Goal: Task Accomplishment & Management: Manage account settings

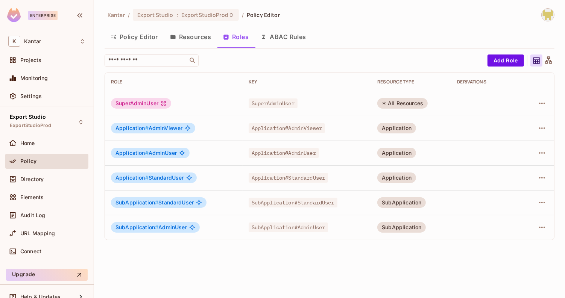
click at [372, 21] on div "Kantar / Export Studio : ExportStudioProd / Policy Editor" at bounding box center [330, 14] width 450 height 13
click at [541, 128] on icon "button" at bounding box center [542, 128] width 6 height 2
click at [503, 145] on div "Edit Role" at bounding box center [508, 145] width 23 height 8
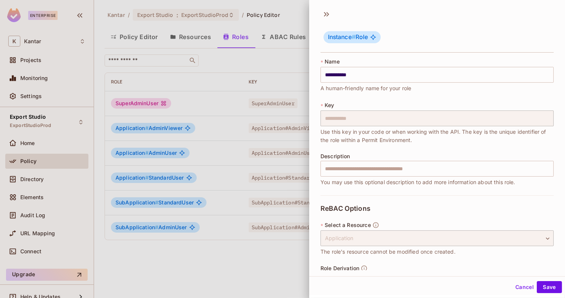
scroll to position [27, 0]
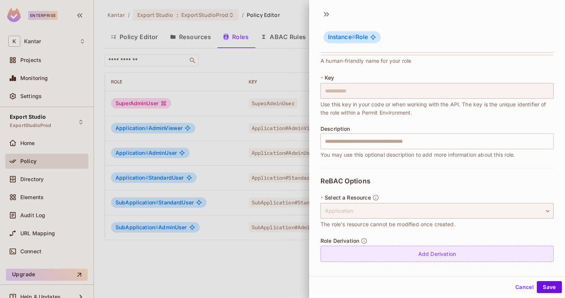
click at [400, 251] on div "Add Derivation" at bounding box center [436, 254] width 233 height 16
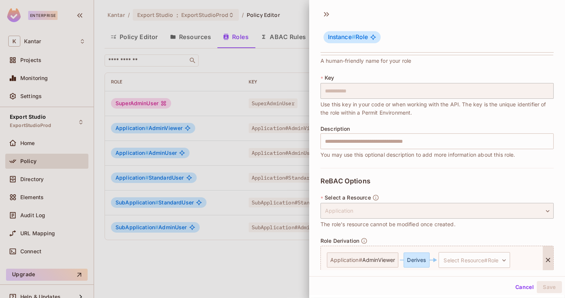
scroll to position [59, 0]
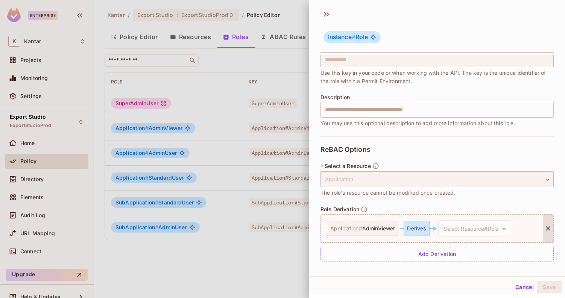
click at [413, 231] on div "Derives" at bounding box center [416, 228] width 26 height 15
click at [447, 225] on body "**********" at bounding box center [282, 149] width 565 height 298
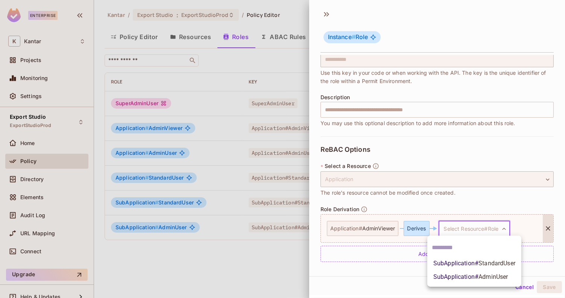
click at [460, 265] on span "SubApplication # StandardUser" at bounding box center [474, 263] width 82 height 9
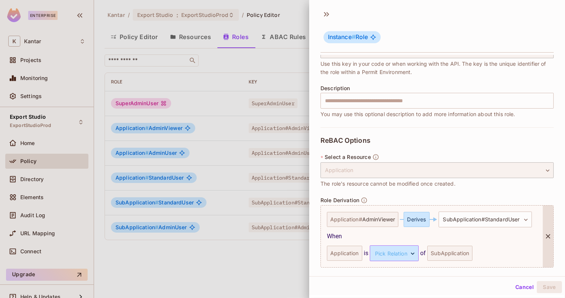
scroll to position [93, 0]
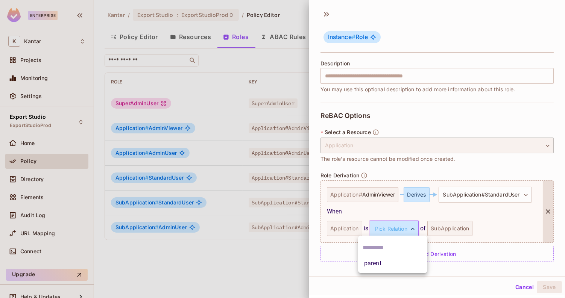
click at [397, 229] on body "**********" at bounding box center [282, 149] width 565 height 298
click at [391, 260] on li "parent" at bounding box center [392, 264] width 69 height 14
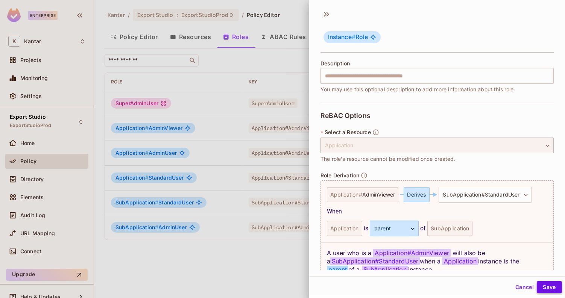
click at [549, 284] on button "Save" at bounding box center [549, 287] width 25 height 12
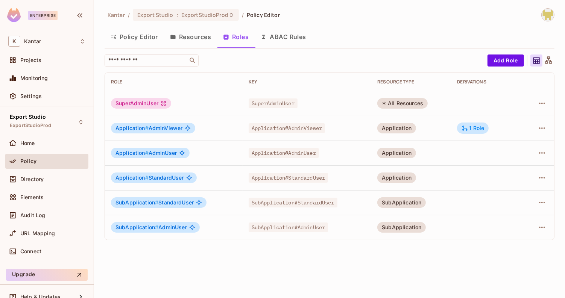
click at [548, 151] on div at bounding box center [538, 153] width 19 height 12
click at [545, 152] on icon "button" at bounding box center [541, 153] width 9 height 9
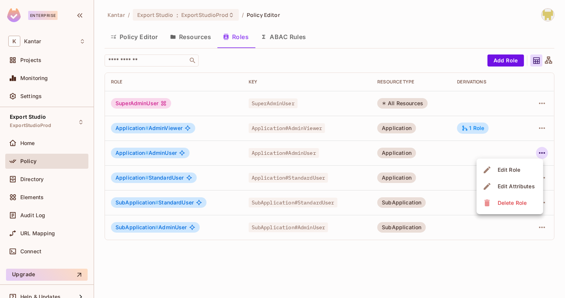
click at [510, 173] on div "Edit Role" at bounding box center [508, 170] width 23 height 8
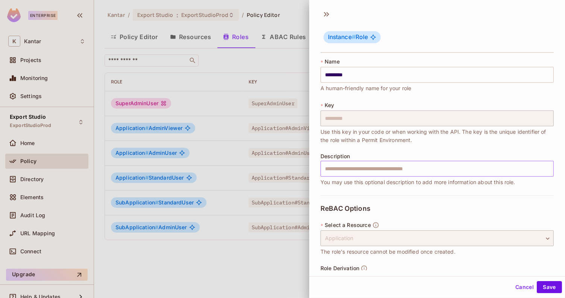
scroll to position [27, 0]
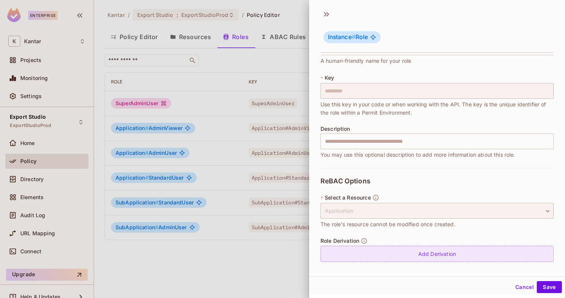
click at [416, 257] on div "Add Derivation" at bounding box center [436, 254] width 233 height 16
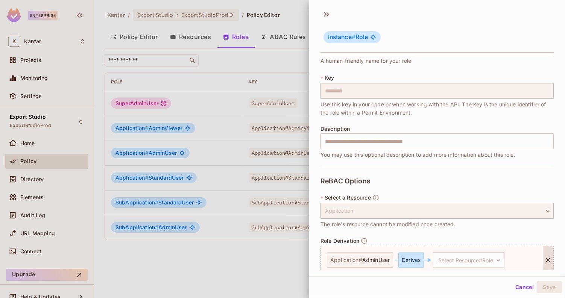
scroll to position [59, 0]
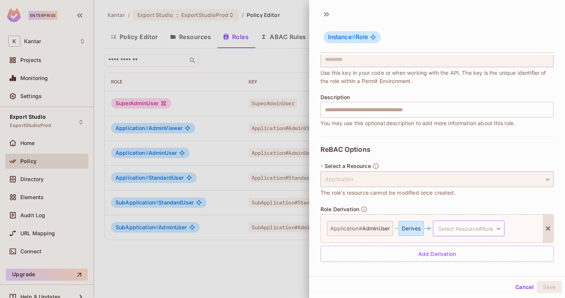
click at [444, 226] on body "Enterprise K Kantar Projects Monitoring Settings Export Studio ExportStudioProd…" at bounding box center [282, 149] width 565 height 298
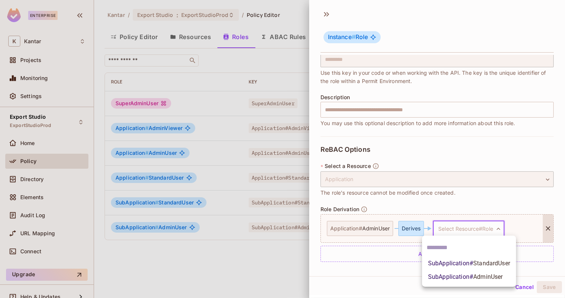
click at [438, 277] on span "SubApplication # AdminUser" at bounding box center [465, 277] width 75 height 9
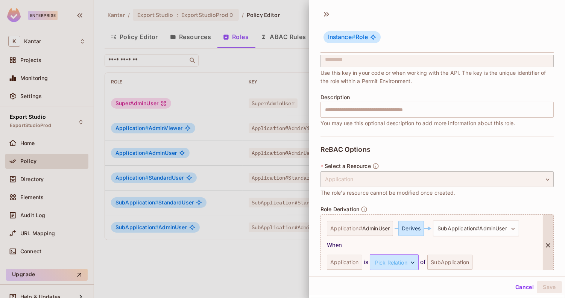
click at [393, 262] on body "Enterprise K Kantar Projects Monitoring Settings Export Studio ExportStudioProd…" at bounding box center [282, 149] width 565 height 298
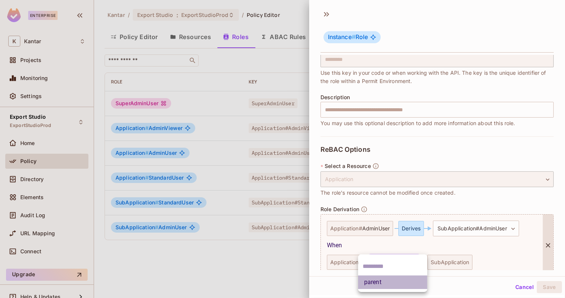
click at [388, 282] on li "parent" at bounding box center [392, 283] width 69 height 14
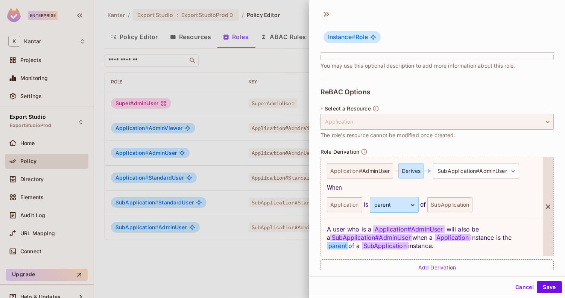
scroll to position [130, 0]
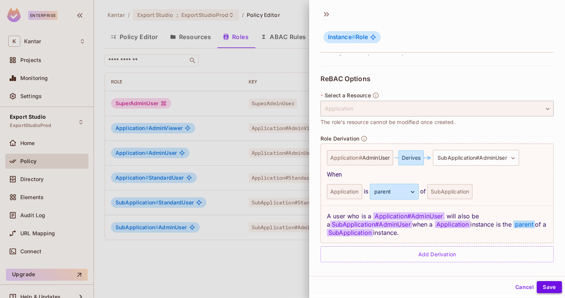
click at [543, 285] on button "Save" at bounding box center [549, 287] width 25 height 12
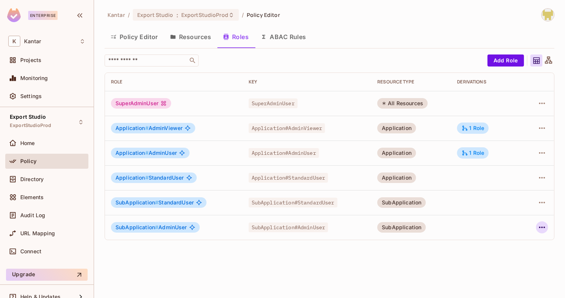
click at [547, 230] on button "button" at bounding box center [542, 227] width 12 height 12
click at [510, 248] on div "Edit Role" at bounding box center [508, 245] width 23 height 8
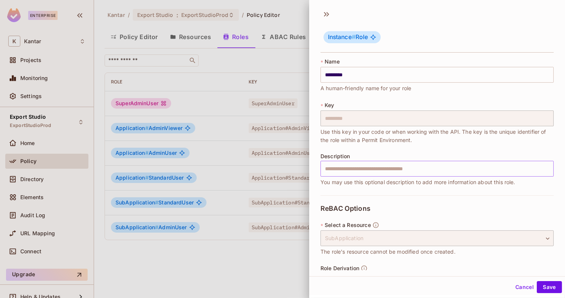
scroll to position [27, 0]
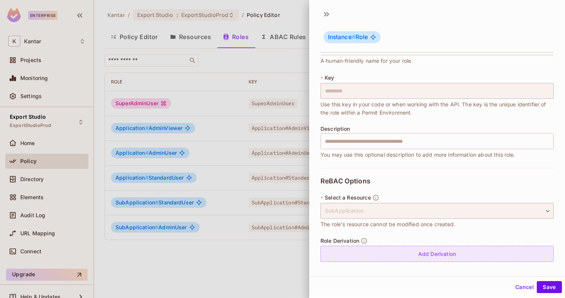
click at [410, 252] on div "Add Derivation" at bounding box center [436, 254] width 233 height 16
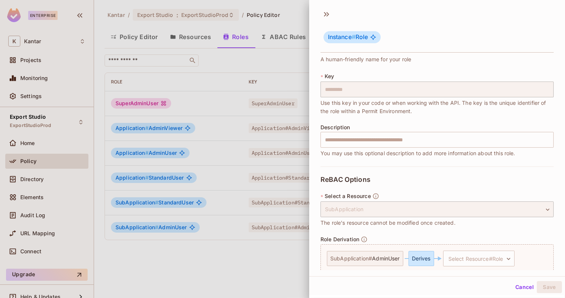
scroll to position [59, 0]
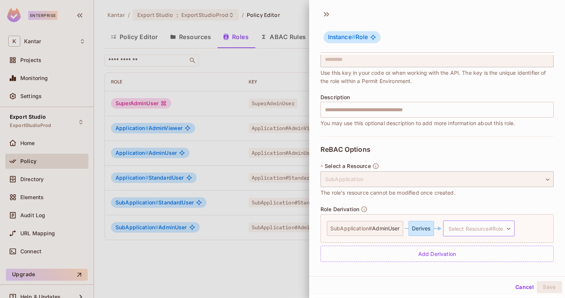
click at [452, 227] on body "Enterprise K Kantar Projects Monitoring Settings Export Studio ExportStudioProd…" at bounding box center [282, 149] width 565 height 298
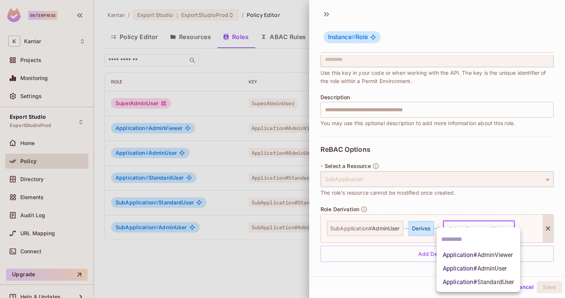
click at [450, 255] on span "Application # AdminViewer" at bounding box center [478, 255] width 70 height 9
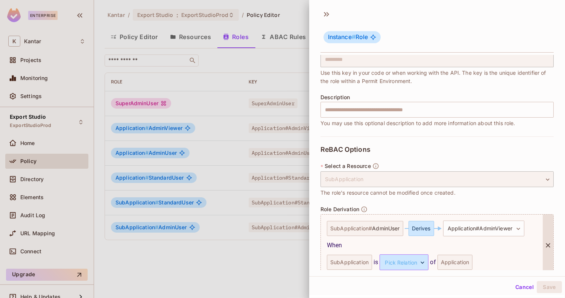
click at [411, 265] on body "Enterprise K Kantar Projects Monitoring Settings Export Studio ExportStudioProd…" at bounding box center [282, 149] width 565 height 298
click at [391, 282] on li "child" at bounding box center [402, 283] width 69 height 14
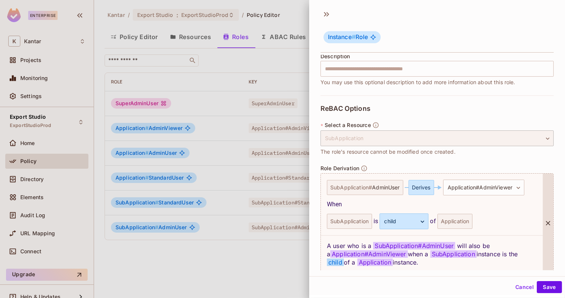
scroll to position [130, 0]
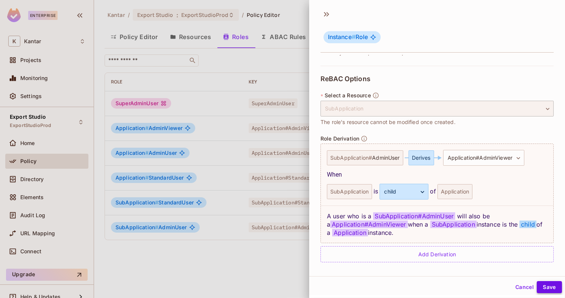
click at [551, 293] on button "Save" at bounding box center [549, 287] width 25 height 12
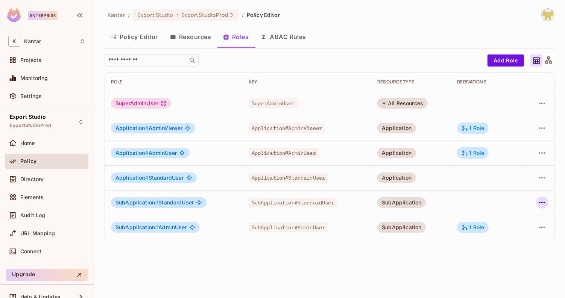
click at [547, 201] on button "button" at bounding box center [542, 203] width 12 height 12
click at [497, 223] on span "Edit Role" at bounding box center [508, 220] width 27 height 12
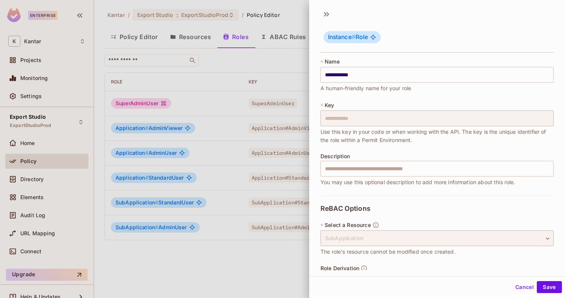
scroll to position [27, 0]
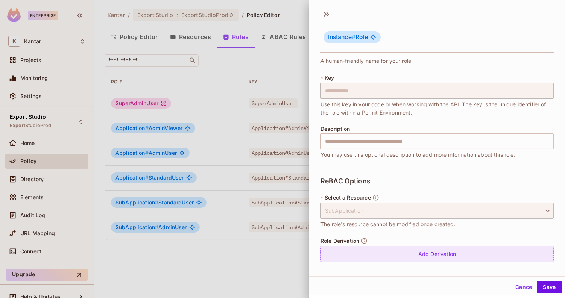
click at [437, 249] on div "Add Derivation" at bounding box center [436, 254] width 233 height 16
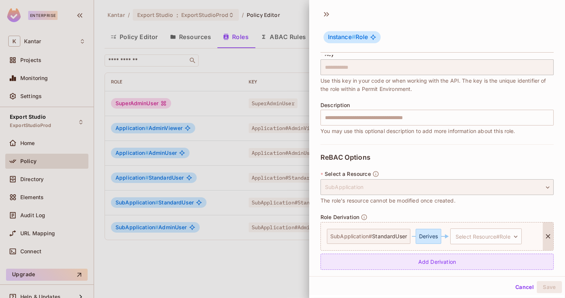
scroll to position [59, 0]
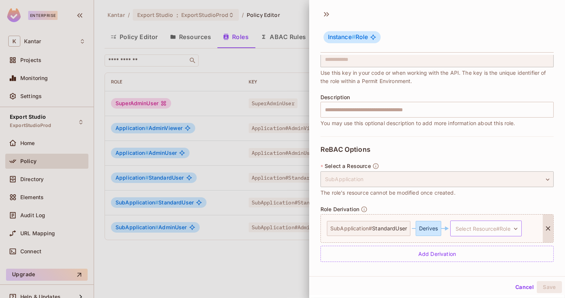
click at [462, 231] on body "**********" at bounding box center [282, 149] width 565 height 298
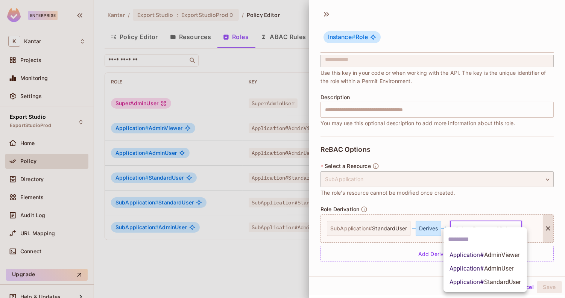
click at [461, 286] on span "Application # StandardUser" at bounding box center [484, 282] width 71 height 9
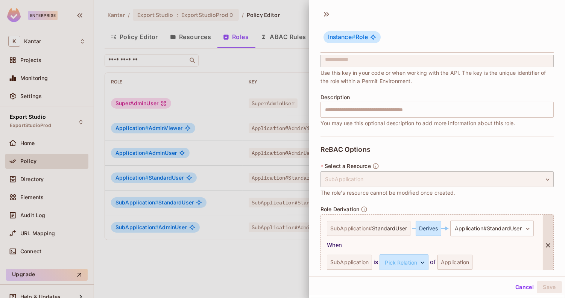
scroll to position [93, 0]
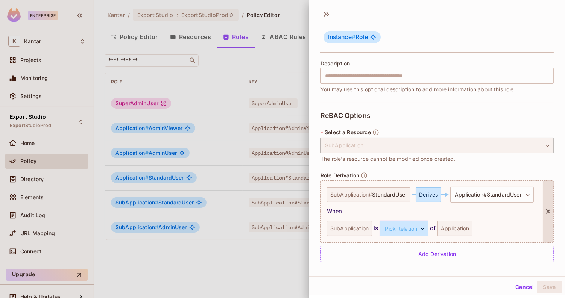
click at [399, 228] on body "**********" at bounding box center [282, 149] width 565 height 298
click at [399, 265] on li "child" at bounding box center [402, 264] width 69 height 14
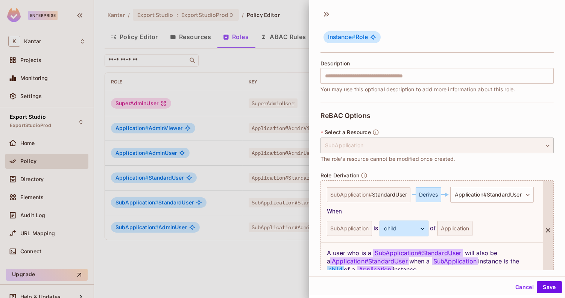
click at [484, 229] on div "SubApplication is child ***** ​ of Application" at bounding box center [432, 229] width 210 height 16
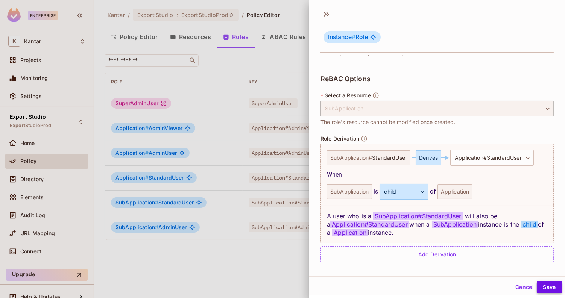
click at [550, 287] on button "Save" at bounding box center [549, 287] width 25 height 12
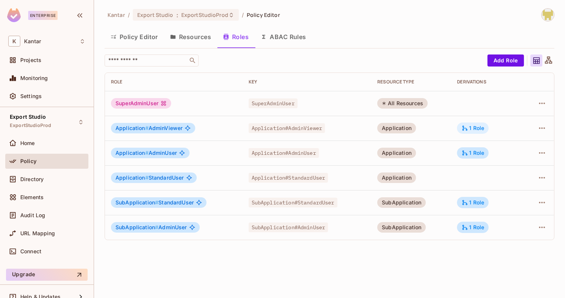
click at [473, 126] on div "1 Role" at bounding box center [472, 128] width 23 height 7
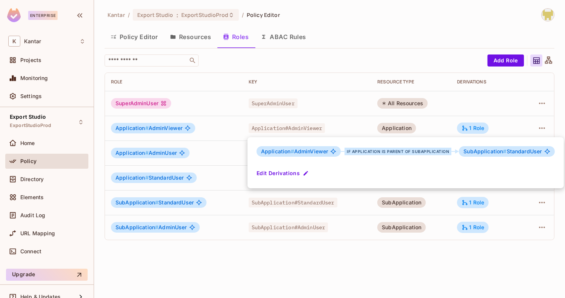
click at [509, 101] on div at bounding box center [282, 149] width 565 height 298
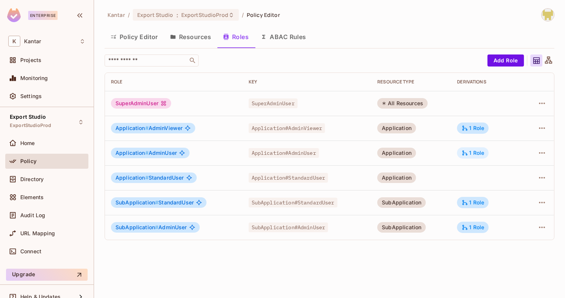
click at [479, 155] on div "1 Role" at bounding box center [472, 153] width 23 height 7
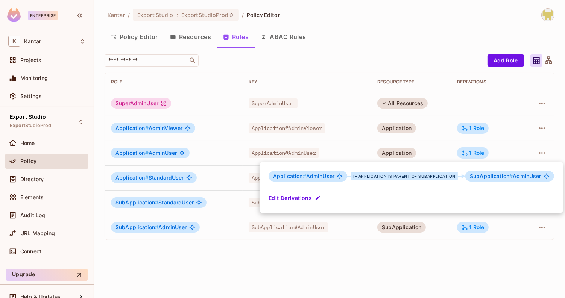
click at [342, 266] on div at bounding box center [282, 149] width 565 height 298
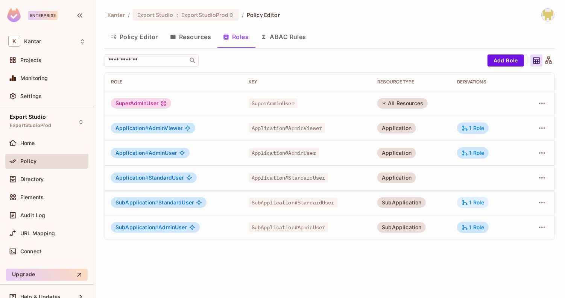
click at [468, 201] on icon at bounding box center [464, 202] width 7 height 7
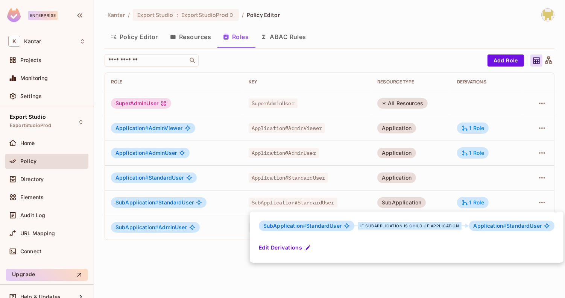
click at [391, 275] on div at bounding box center [282, 149] width 565 height 298
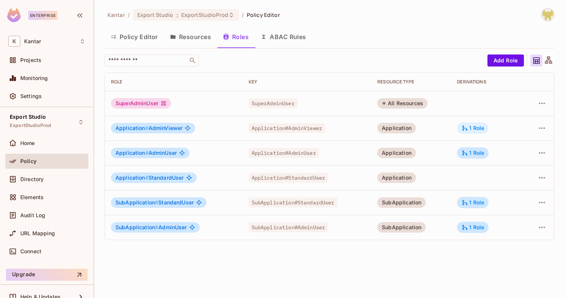
click at [472, 130] on div "1 Role" at bounding box center [472, 128] width 23 height 7
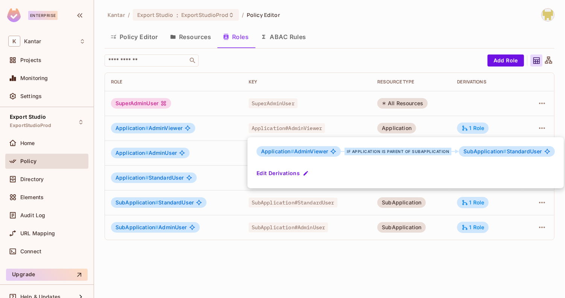
click at [478, 280] on div at bounding box center [282, 149] width 565 height 298
